Goal: Task Accomplishment & Management: Use online tool/utility

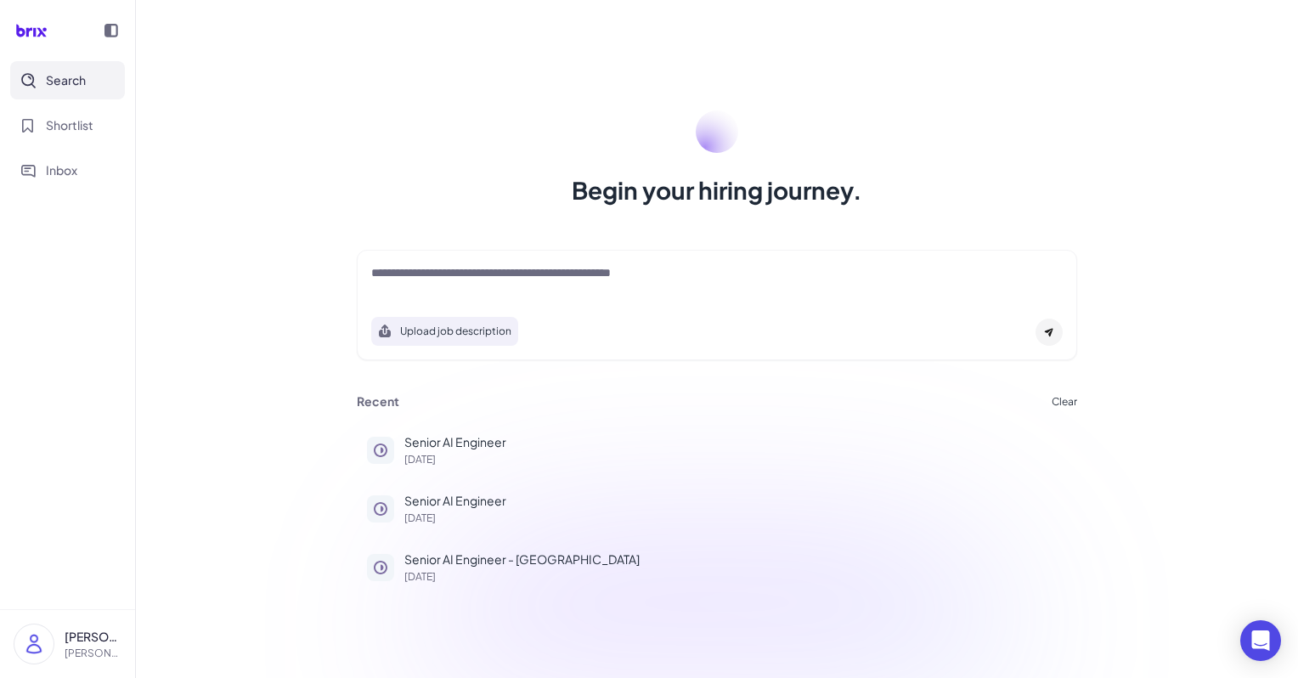
click at [522, 276] on textarea at bounding box center [717, 274] width 692 height 20
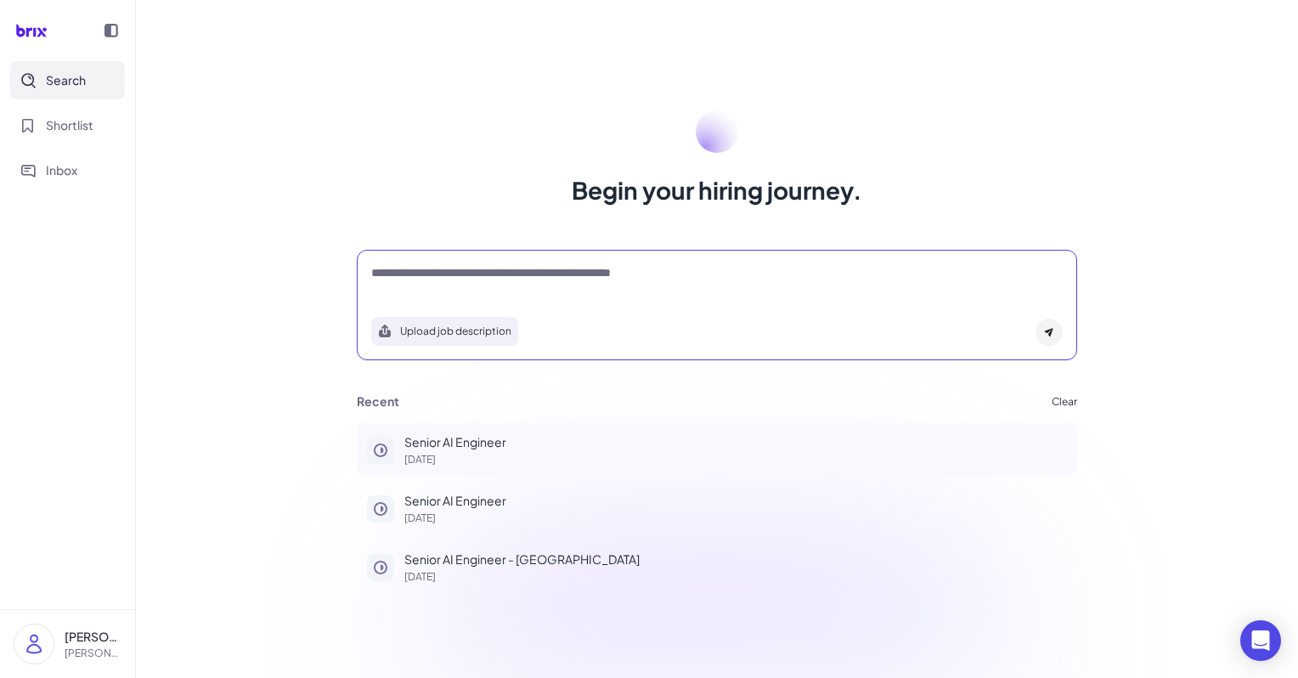
click at [475, 437] on p "Senior AI Engineer" at bounding box center [735, 442] width 663 height 18
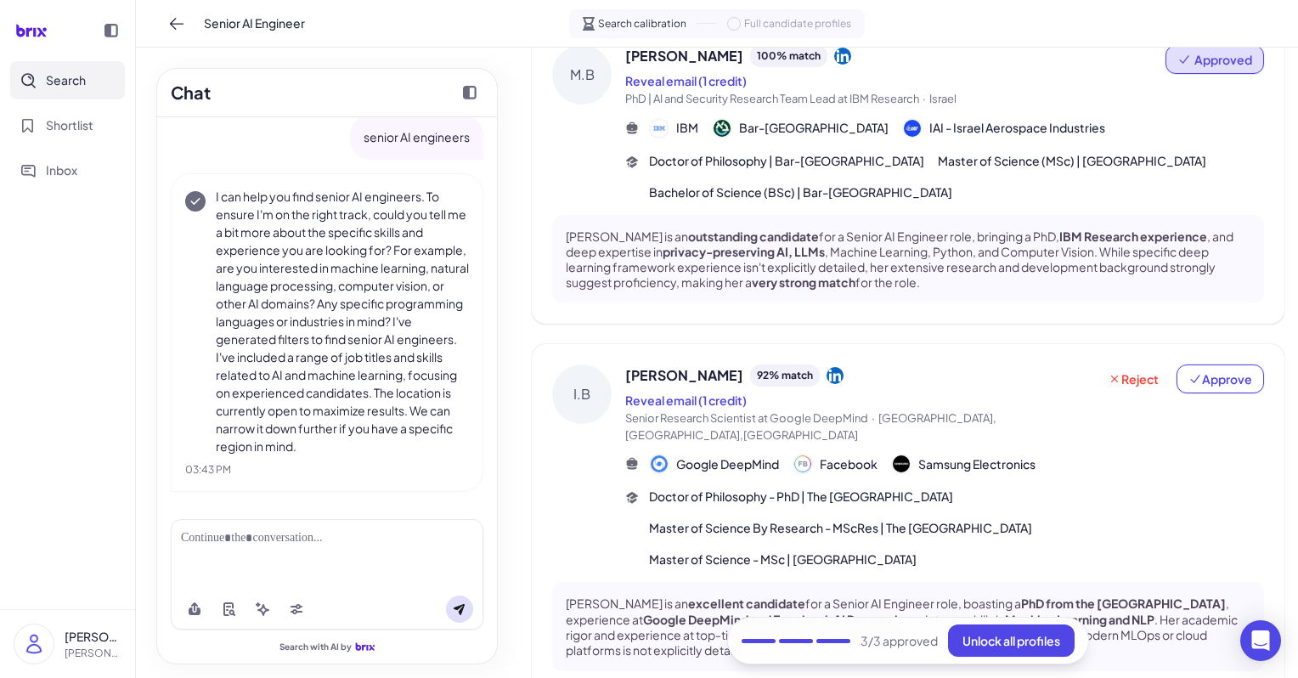
scroll to position [777, 0]
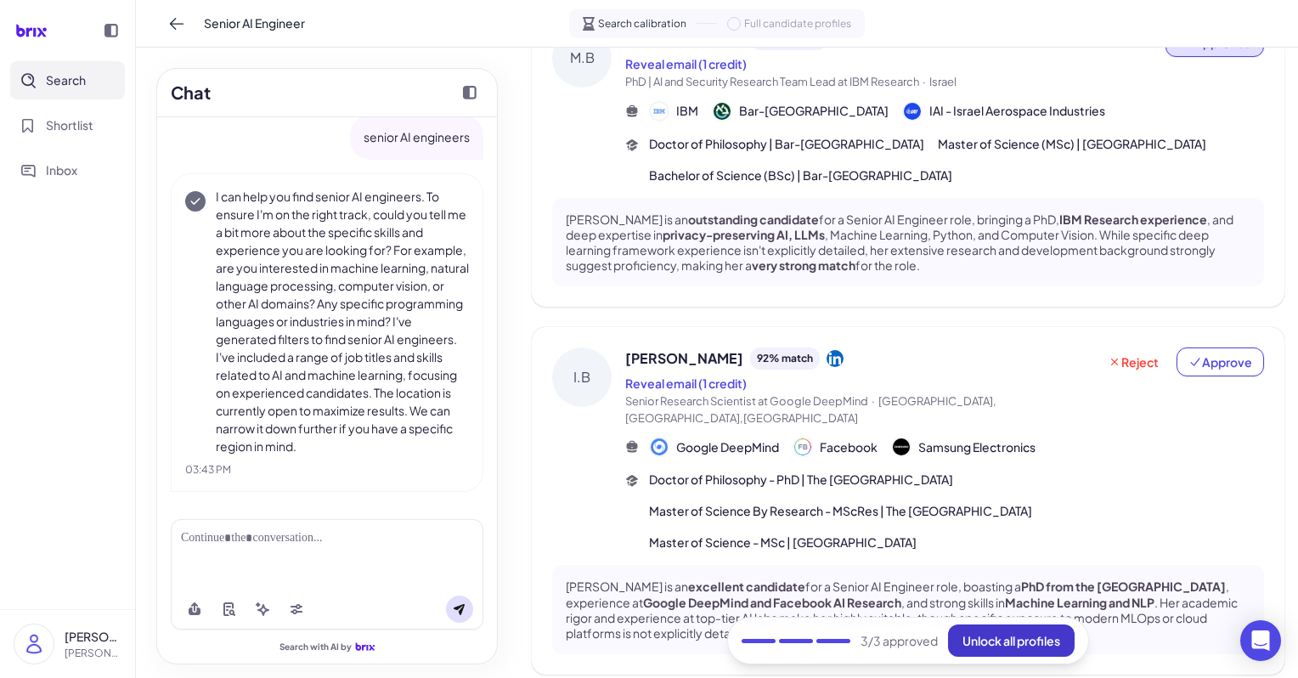
click at [1035, 630] on button "Unlock all profiles" at bounding box center [1011, 640] width 127 height 32
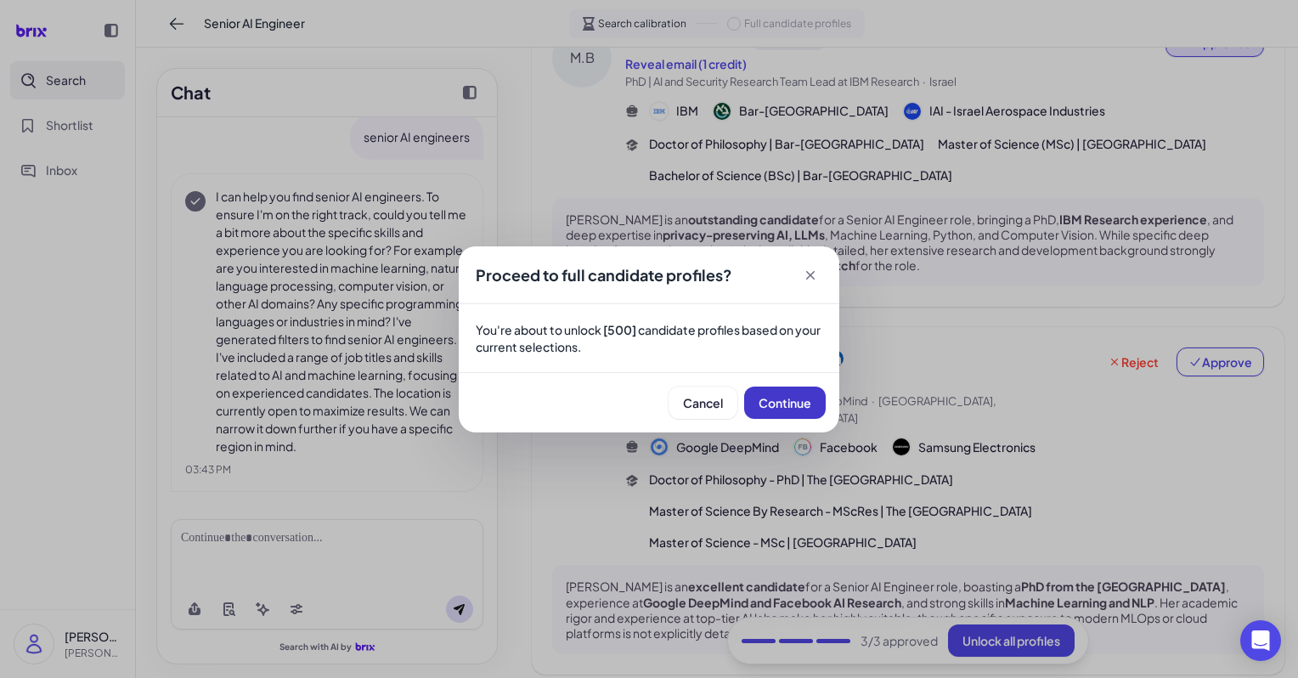
click at [784, 398] on span "Continue" at bounding box center [785, 402] width 53 height 15
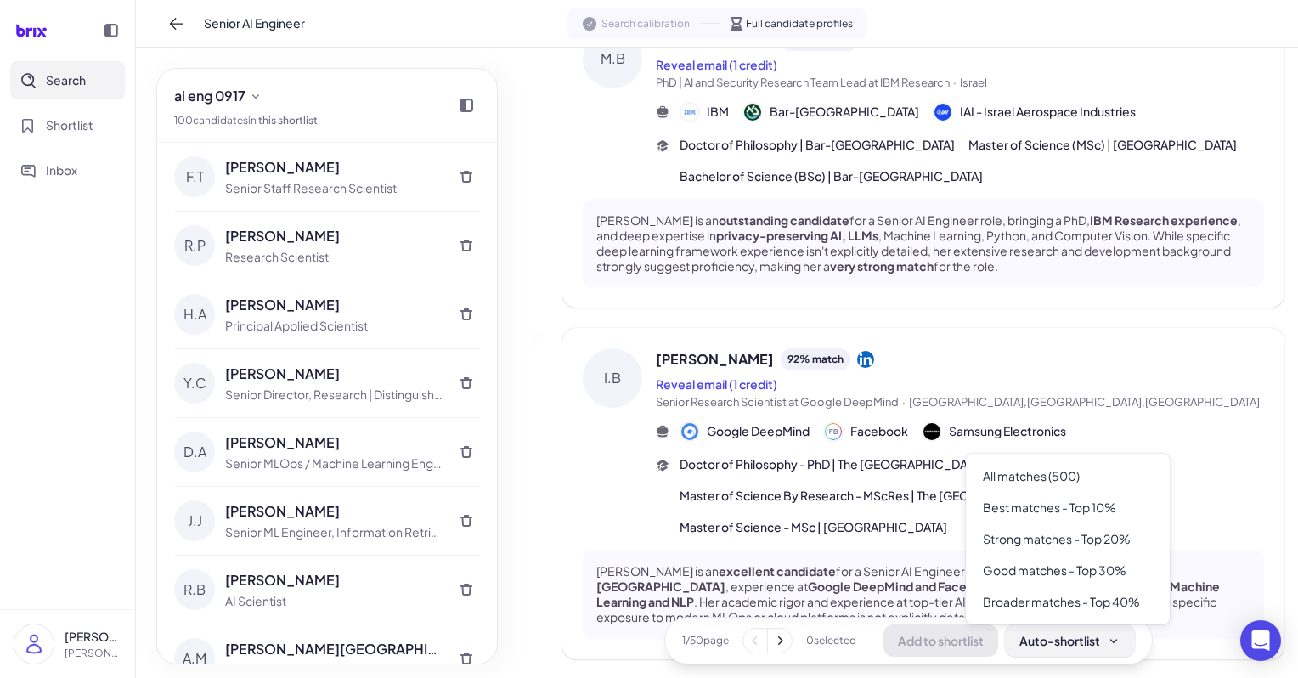
click at [1115, 641] on icon at bounding box center [1114, 641] width 14 height 14
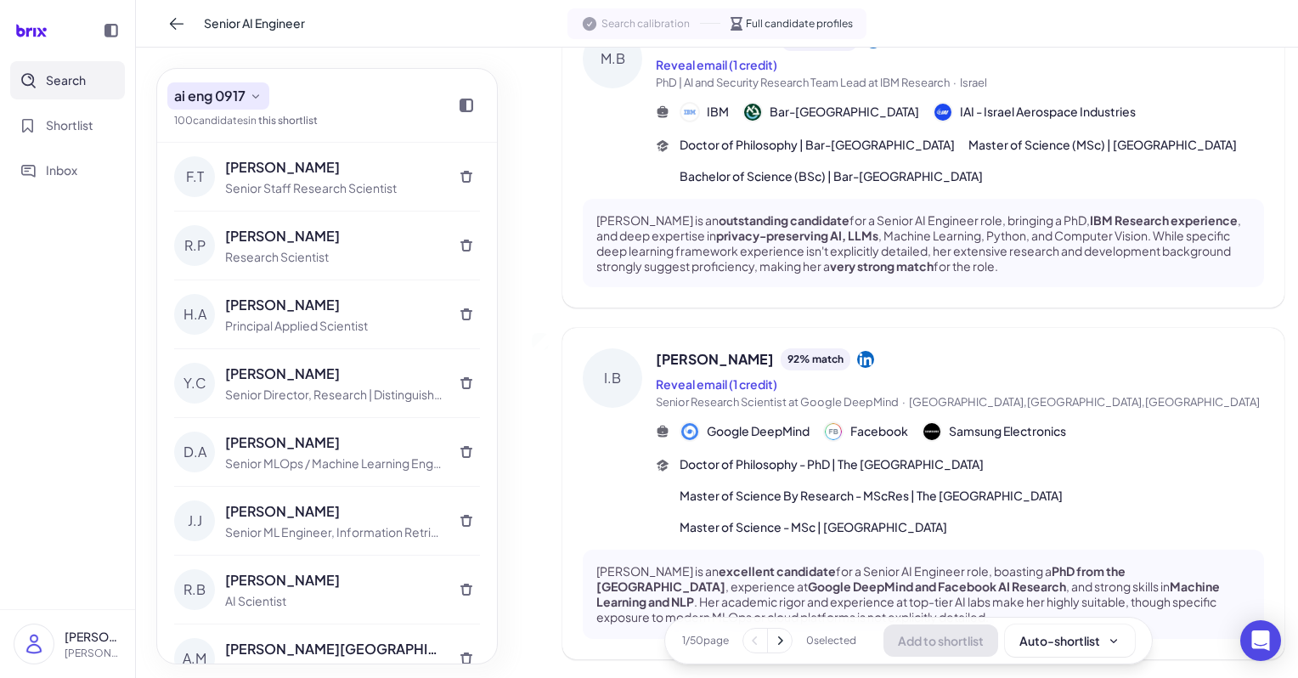
click at [224, 97] on span "ai eng 0917" at bounding box center [209, 96] width 71 height 20
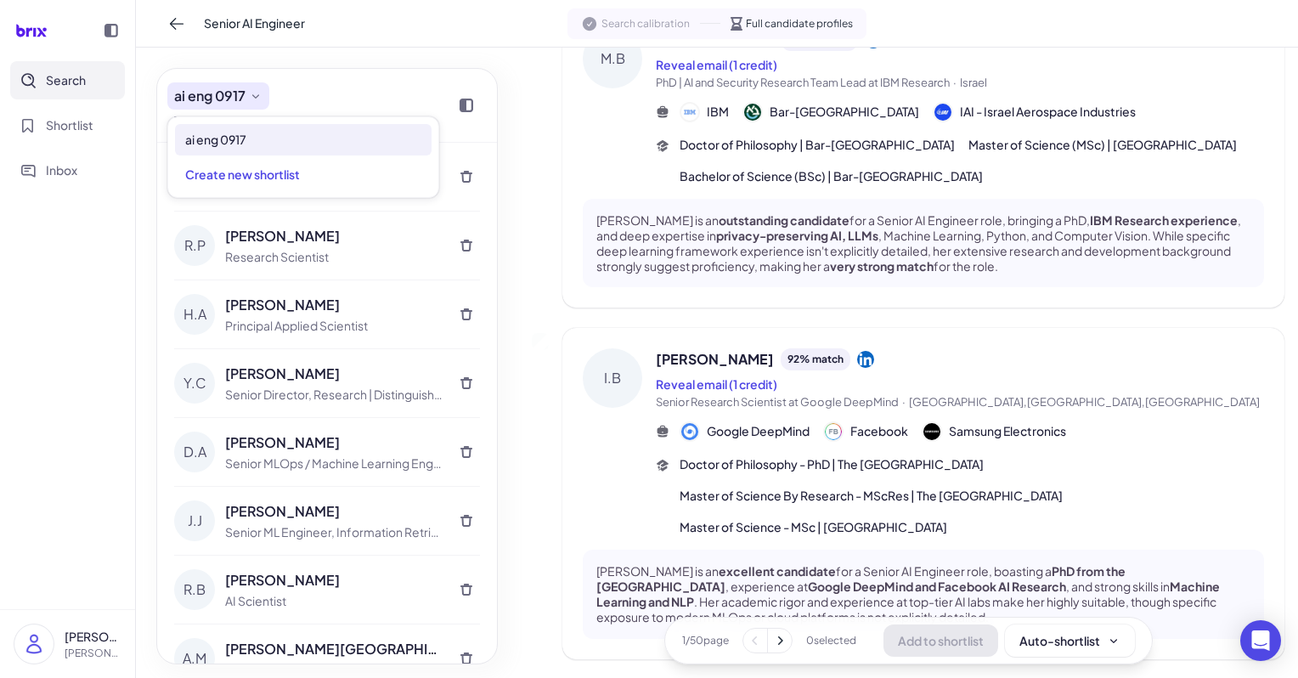
click at [224, 97] on span "ai eng 0917" at bounding box center [209, 96] width 71 height 20
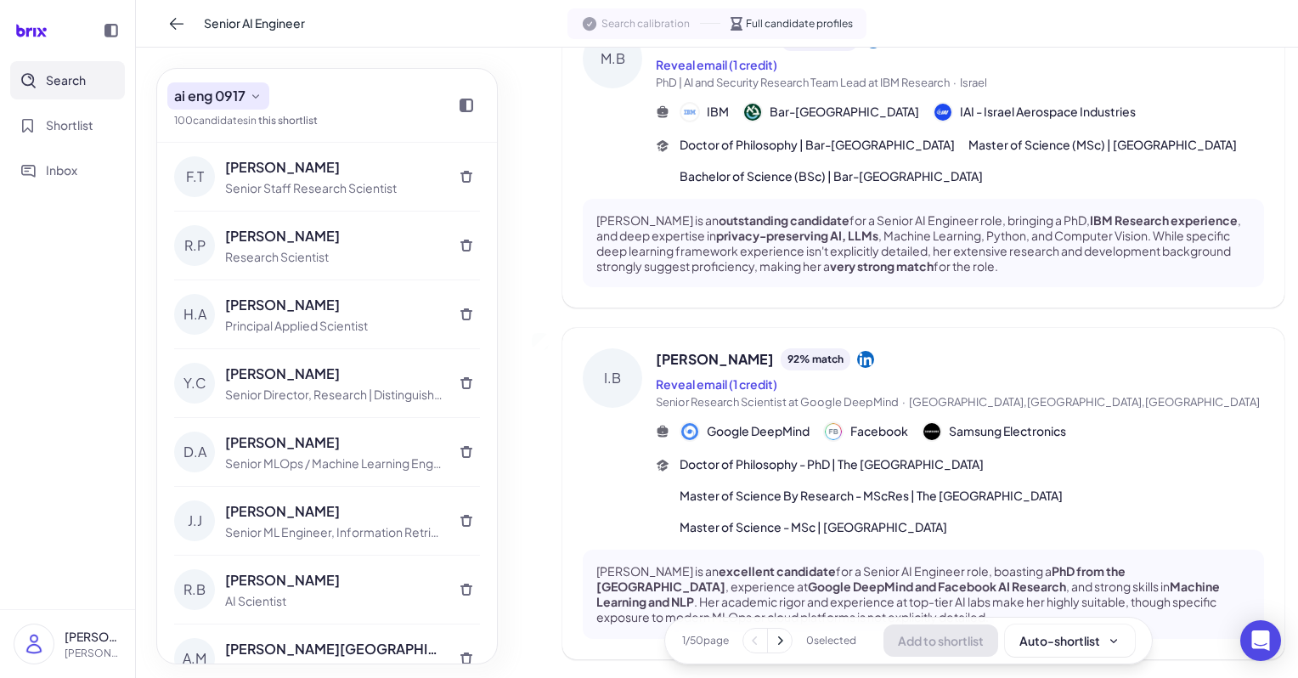
click at [223, 97] on span "ai eng 0917" at bounding box center [209, 96] width 71 height 20
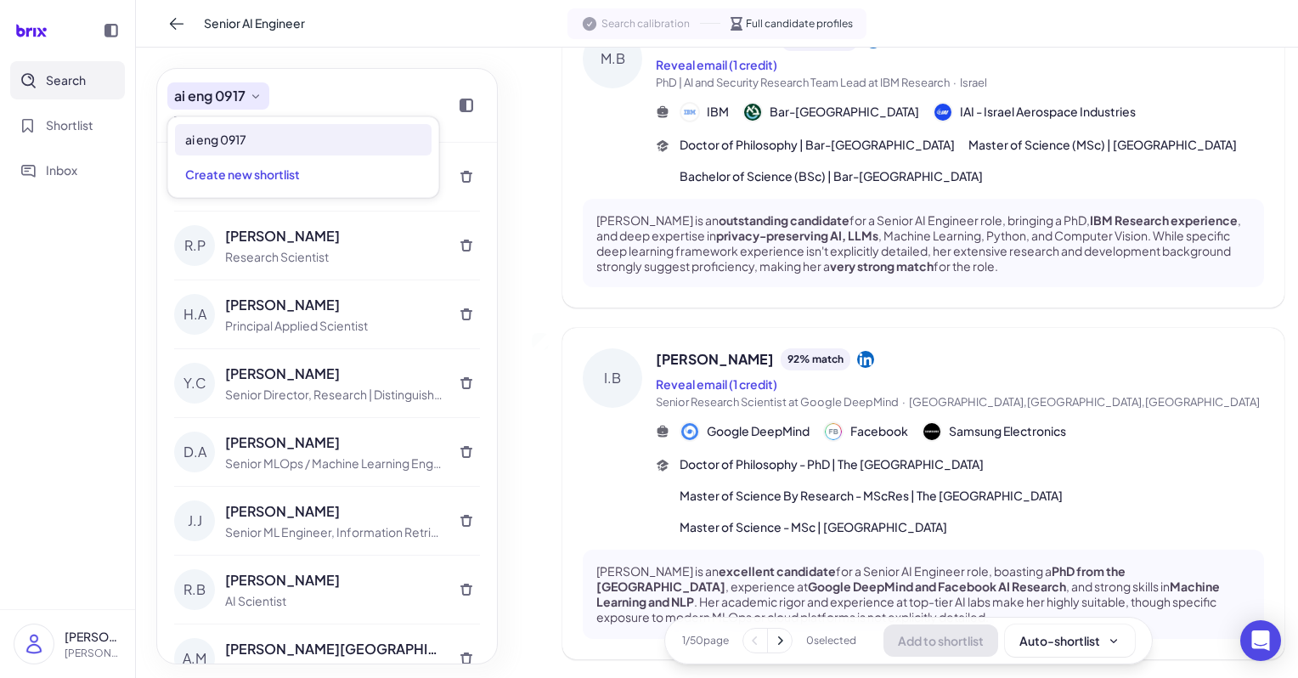
click at [221, 96] on span "ai eng 0917" at bounding box center [209, 96] width 71 height 20
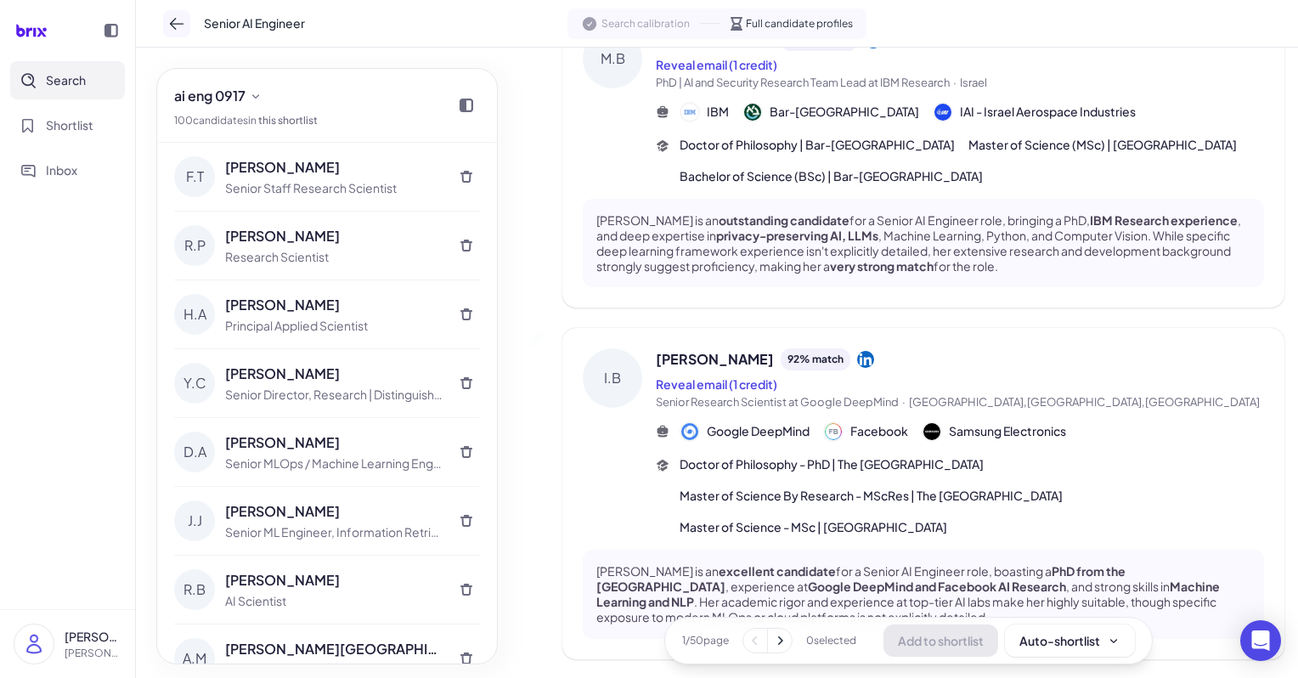
click at [172, 29] on icon at bounding box center [176, 23] width 17 height 17
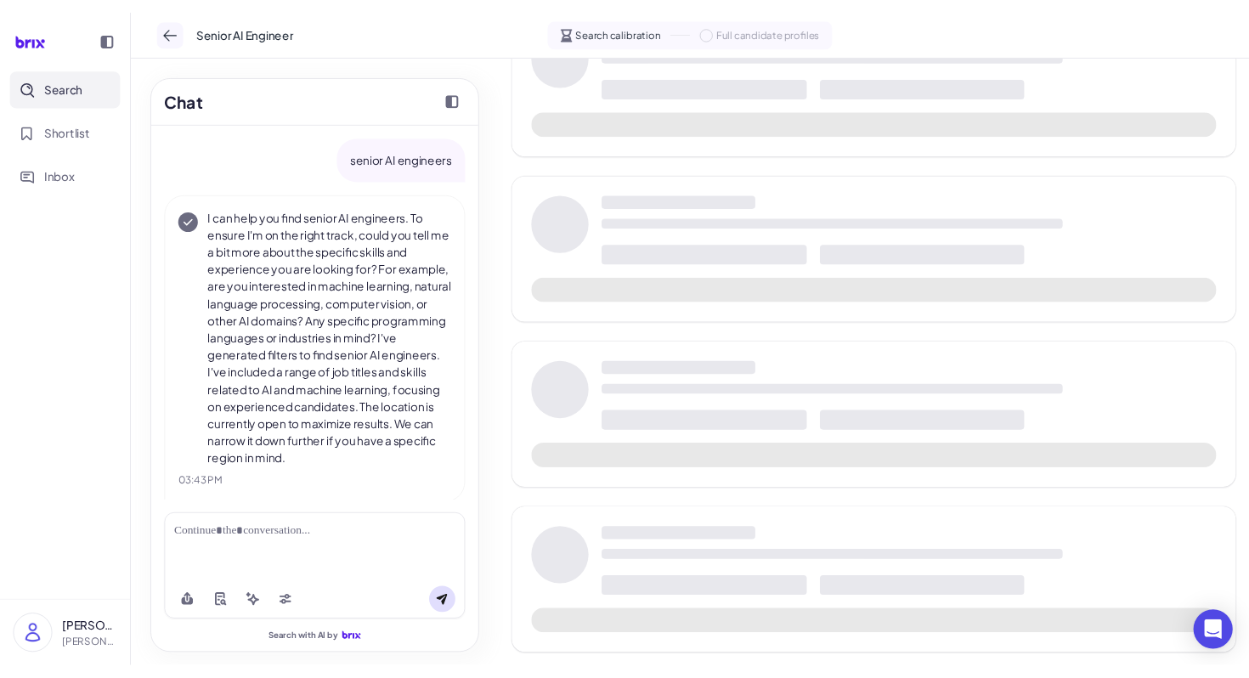
scroll to position [16, 0]
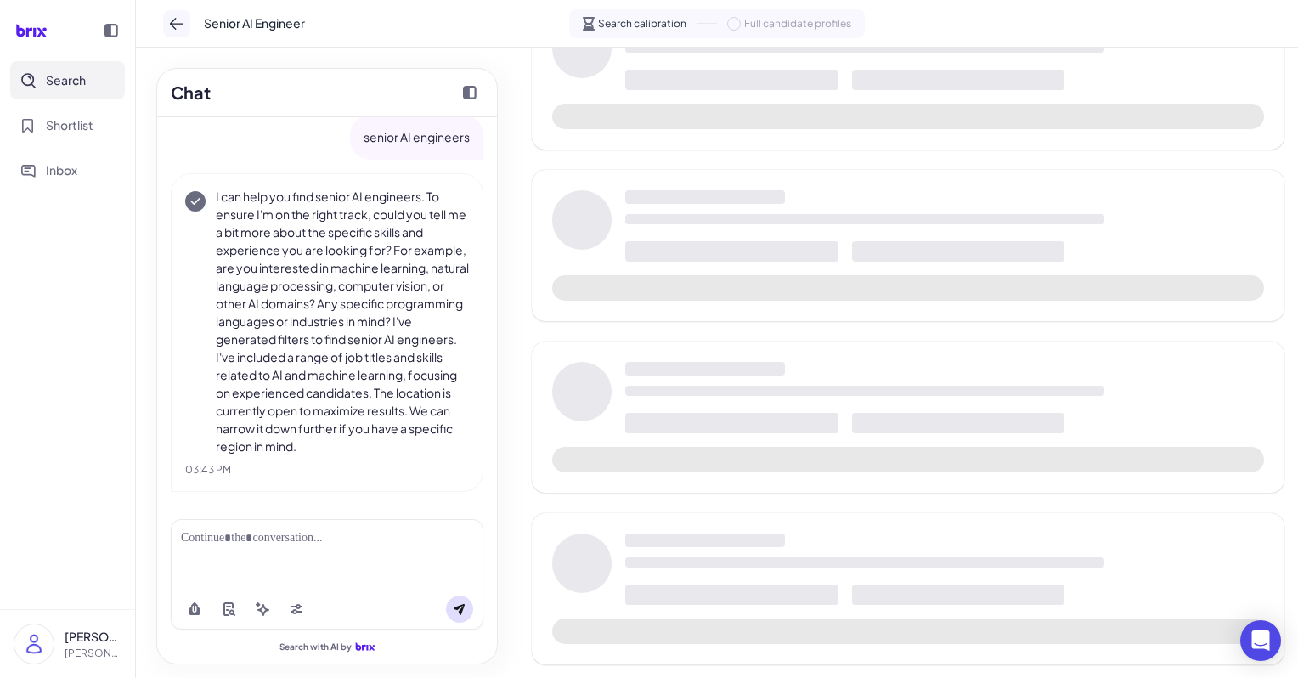
click at [172, 29] on icon at bounding box center [176, 23] width 17 height 17
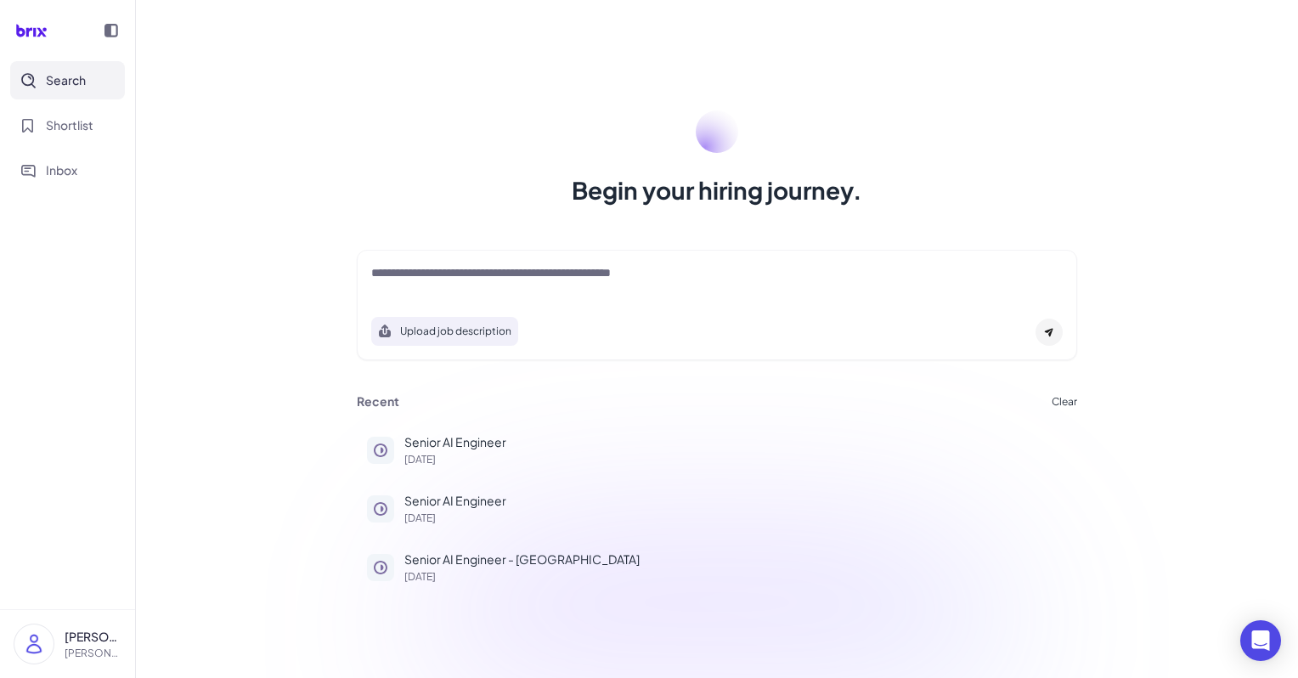
click at [115, 31] on icon at bounding box center [111, 31] width 14 height 14
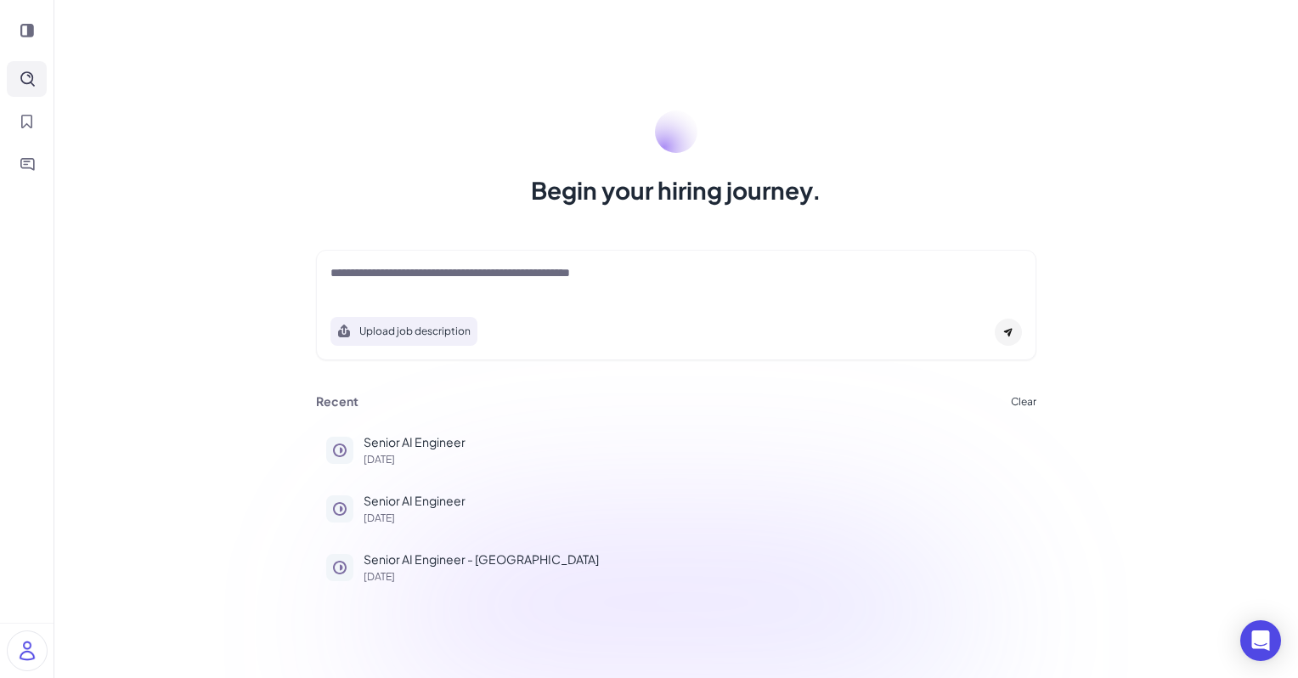
click at [48, 22] on div at bounding box center [27, 30] width 54 height 61
click at [486, 274] on textarea at bounding box center [676, 274] width 692 height 20
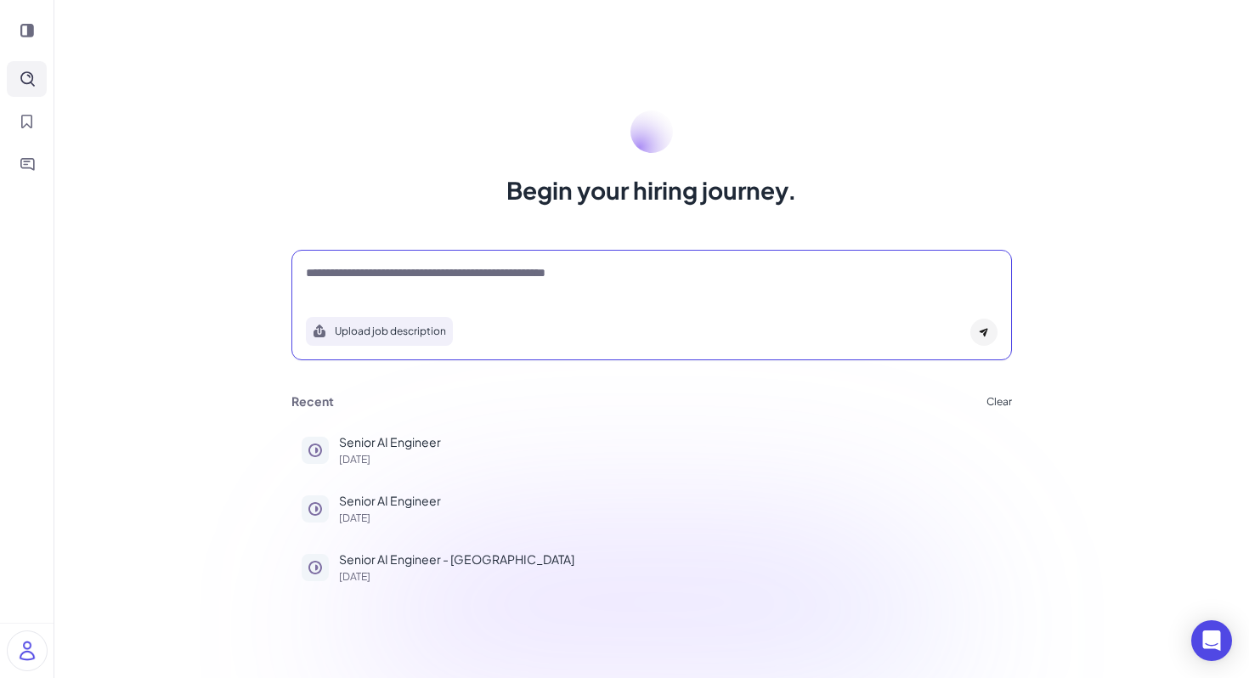
click at [40, 27] on div at bounding box center [27, 31] width 40 height 34
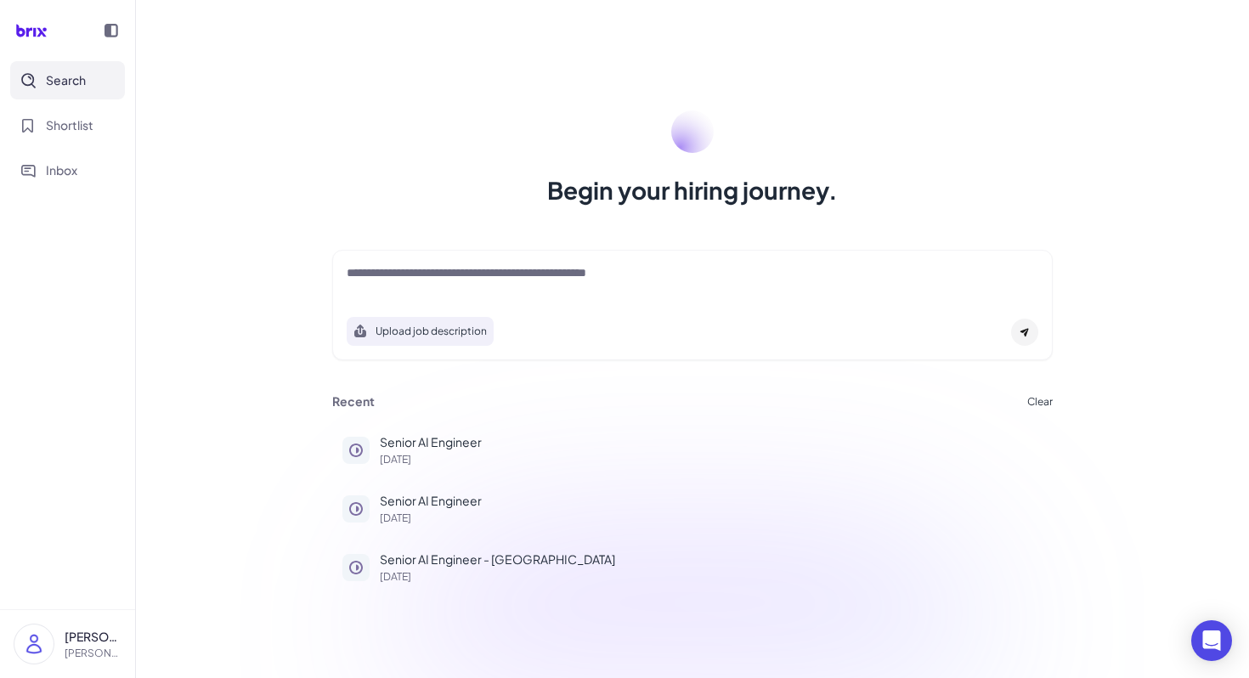
click at [115, 30] on icon at bounding box center [111, 31] width 14 height 14
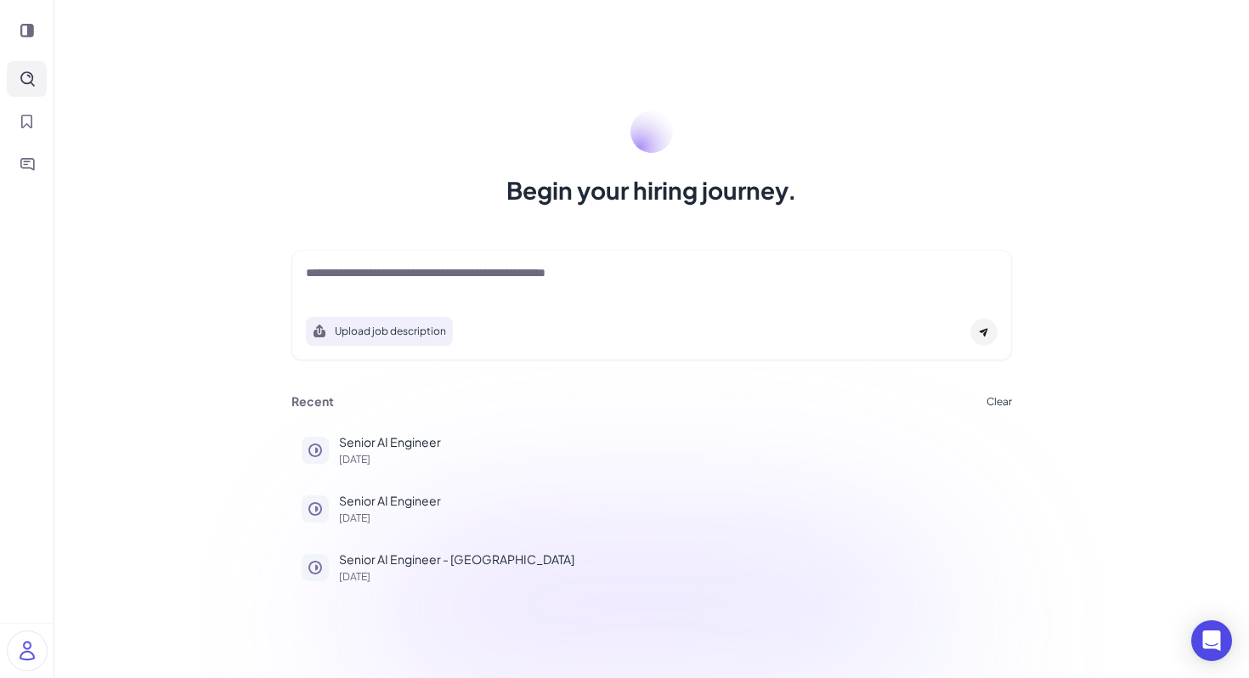
click at [9, 19] on div at bounding box center [27, 31] width 40 height 34
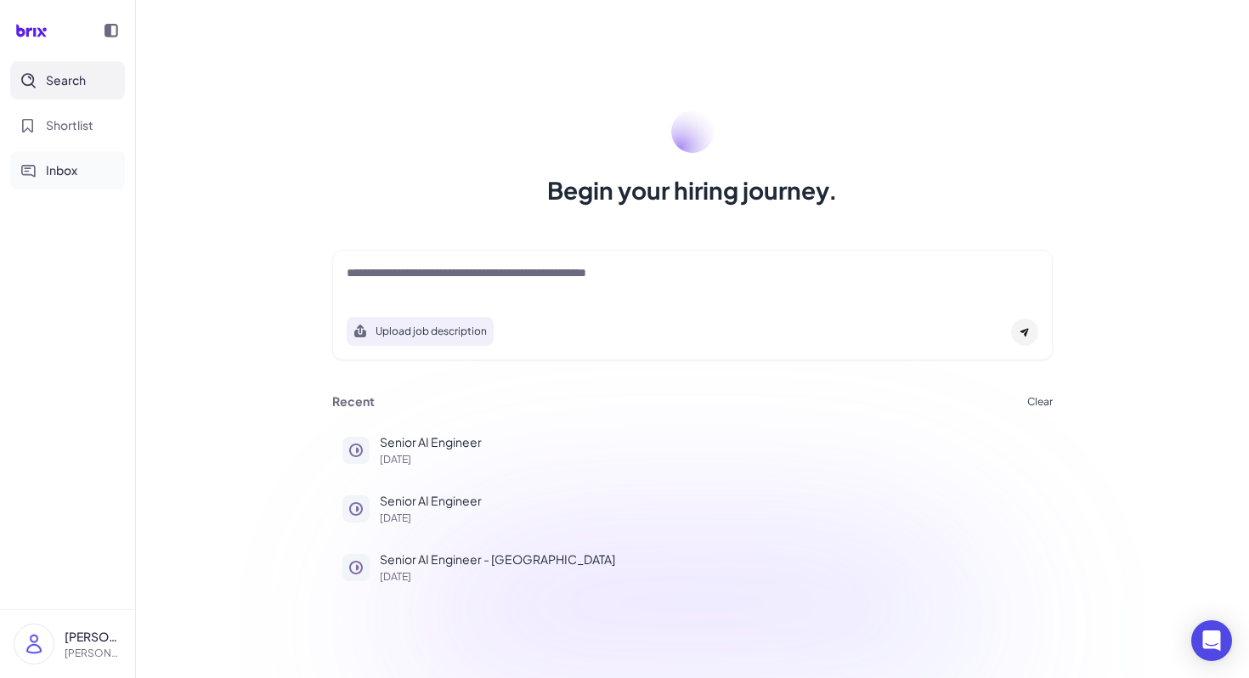
click at [52, 167] on span "Inbox" at bounding box center [61, 170] width 31 height 18
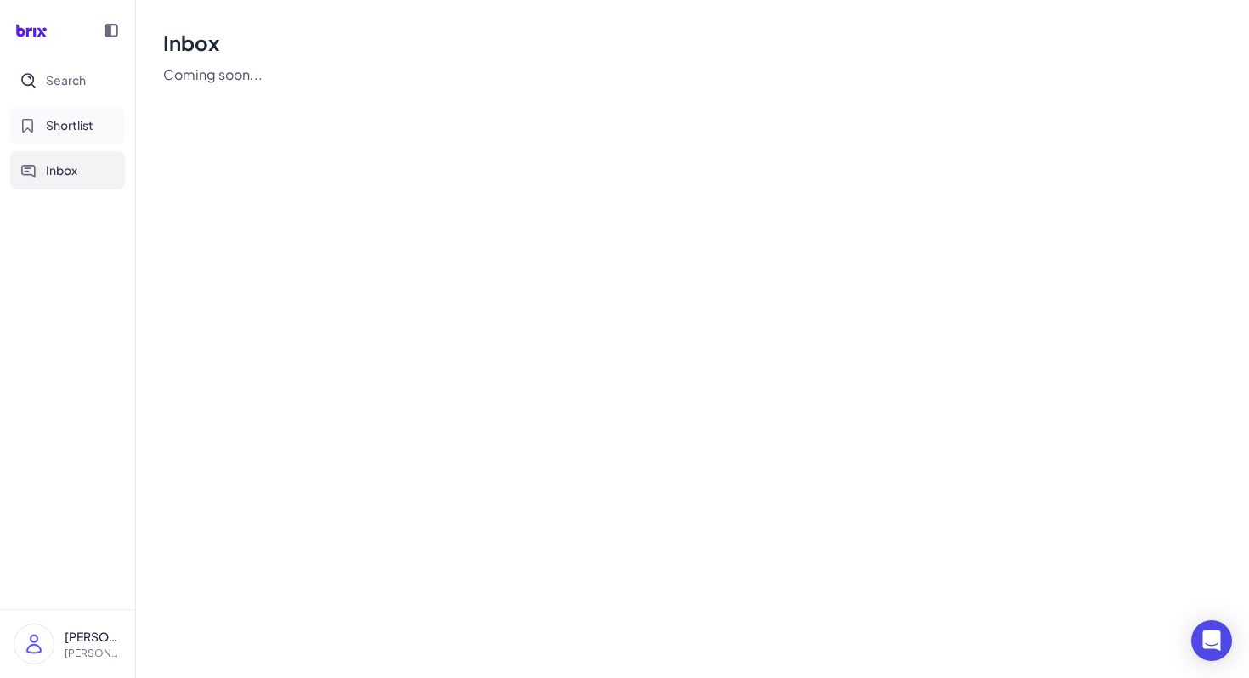
click at [88, 113] on button "Shortlist" at bounding box center [67, 125] width 115 height 38
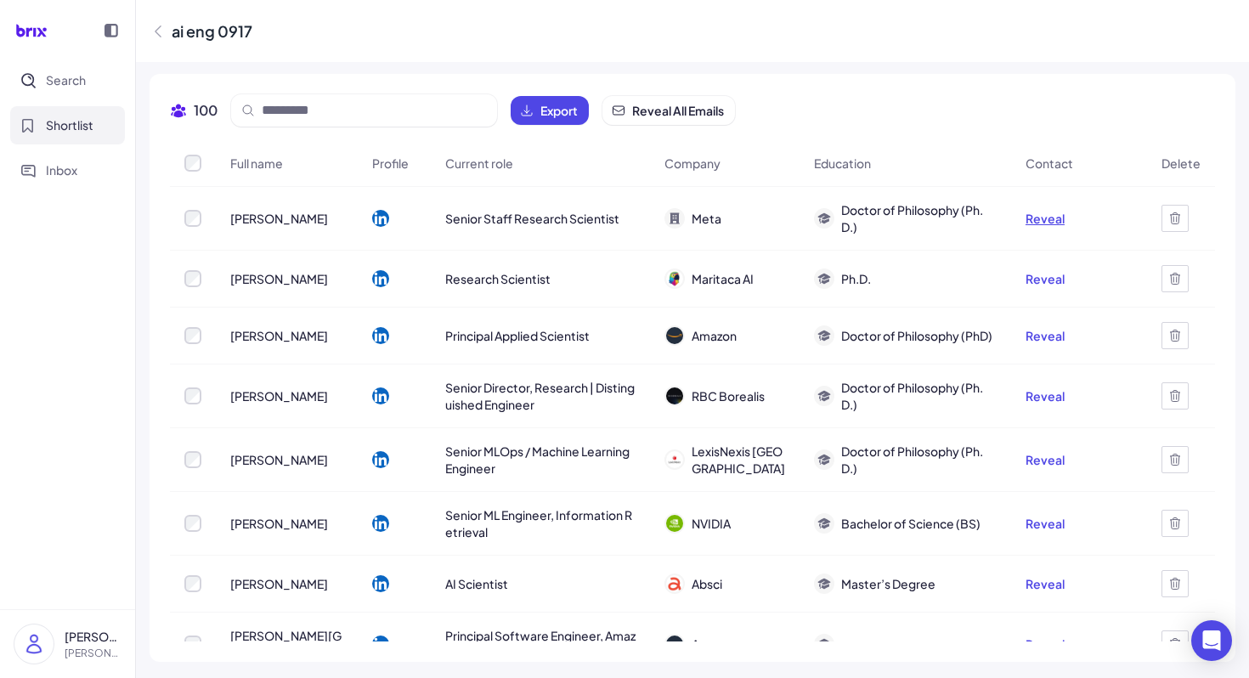
click at [1040, 223] on button "Reveal" at bounding box center [1044, 218] width 39 height 17
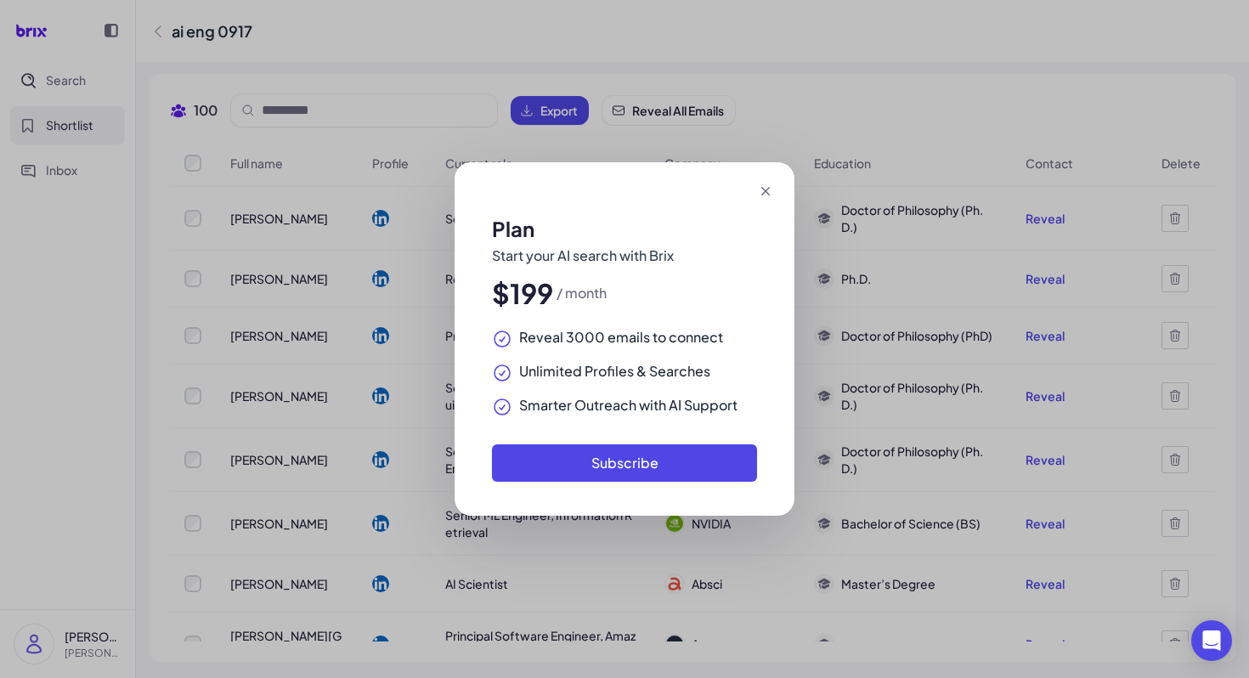
click at [764, 189] on icon at bounding box center [765, 191] width 17 height 17
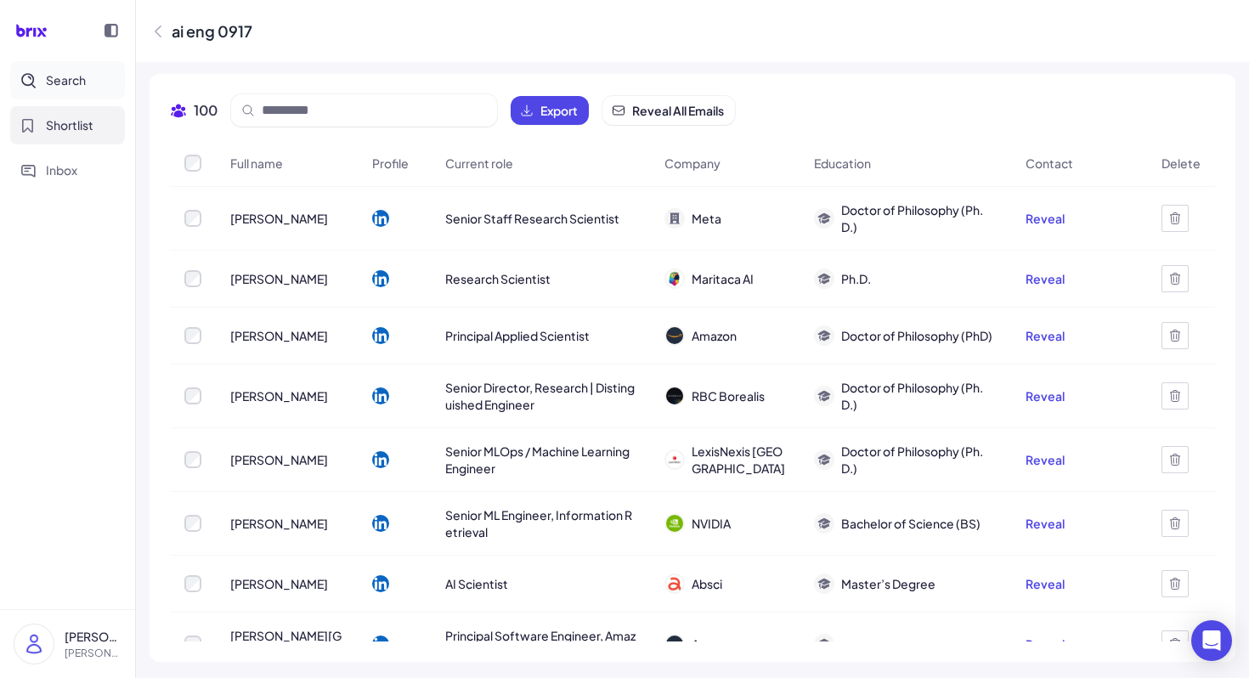
click at [95, 87] on button "Search" at bounding box center [67, 80] width 115 height 38
